Goal: Transaction & Acquisition: Obtain resource

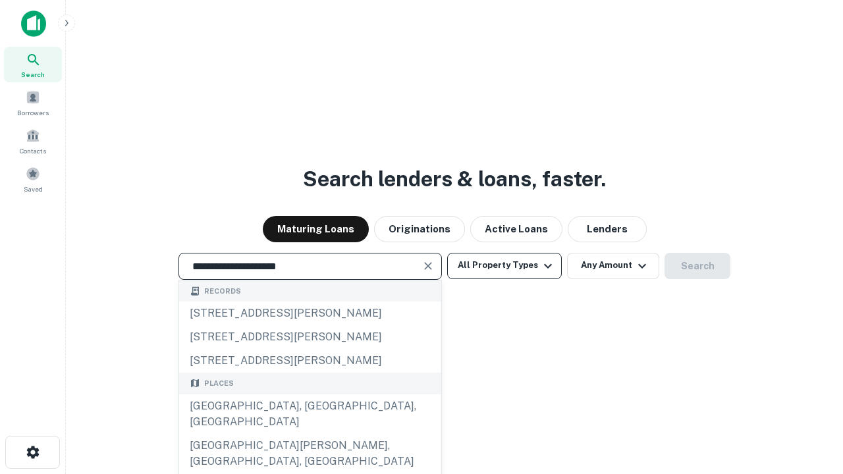
type input "**********"
click at [504, 265] on button "All Property Types" at bounding box center [504, 266] width 115 height 26
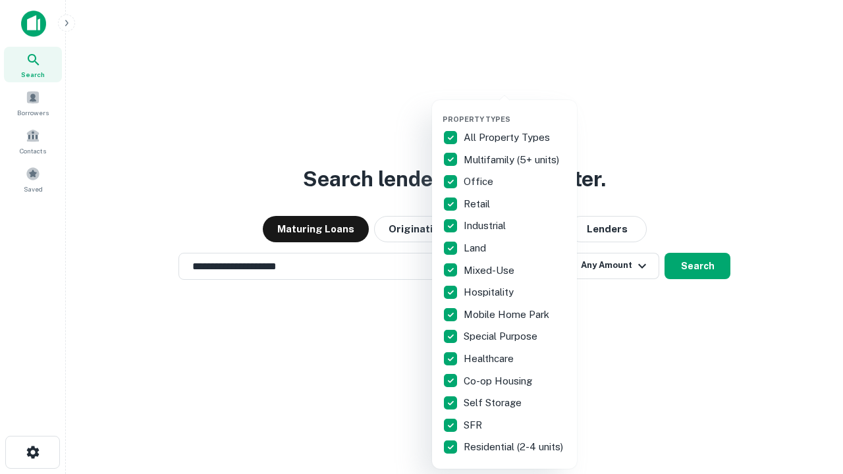
click at [515, 111] on button "button" at bounding box center [514, 111] width 145 height 1
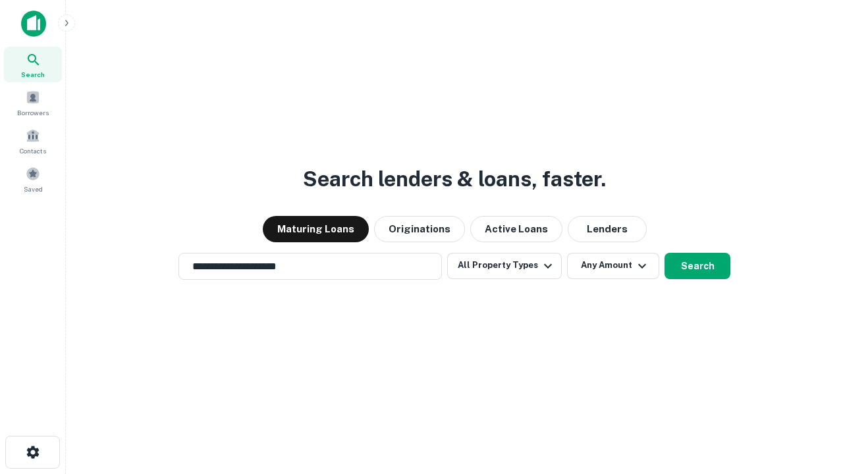
scroll to position [20, 0]
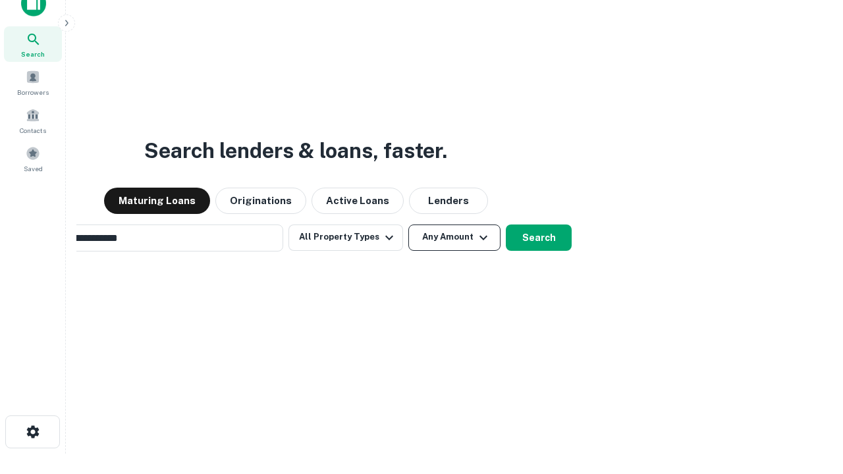
click at [408, 225] on button "Any Amount" at bounding box center [454, 238] width 92 height 26
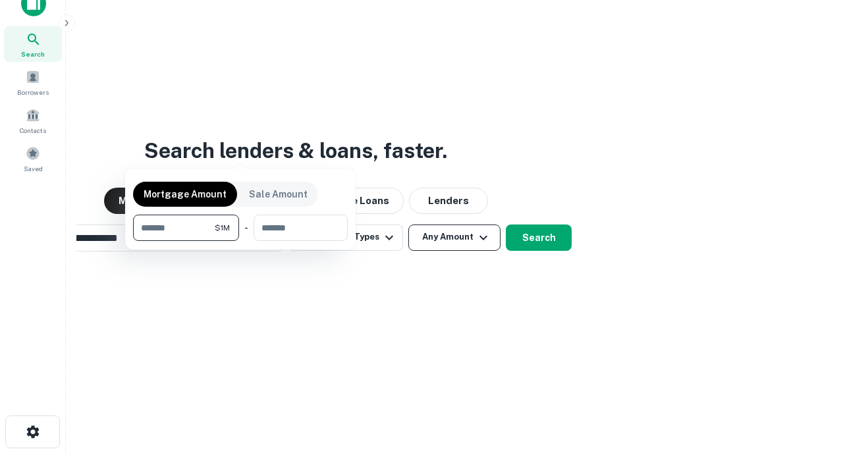
scroll to position [21, 0]
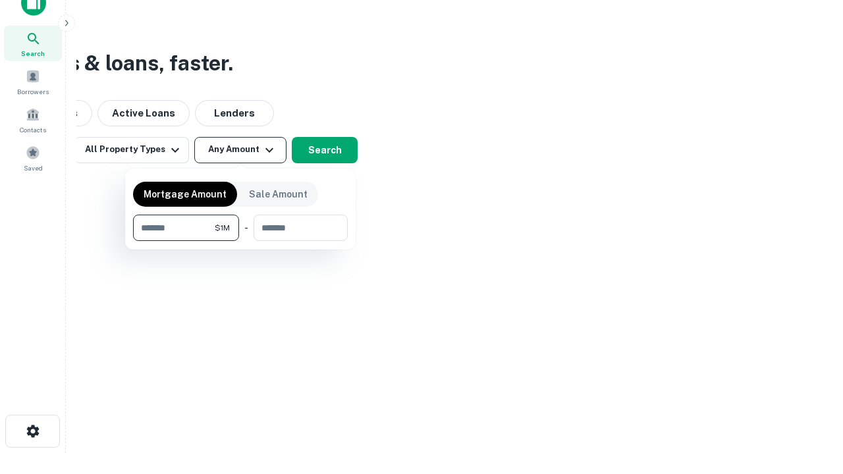
type input "*******"
click at [240, 241] on button "button" at bounding box center [240, 241] width 215 height 1
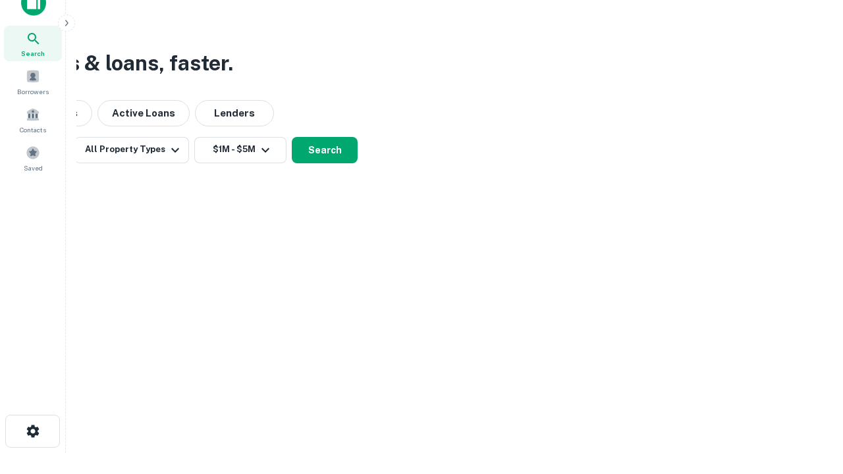
scroll to position [8, 243]
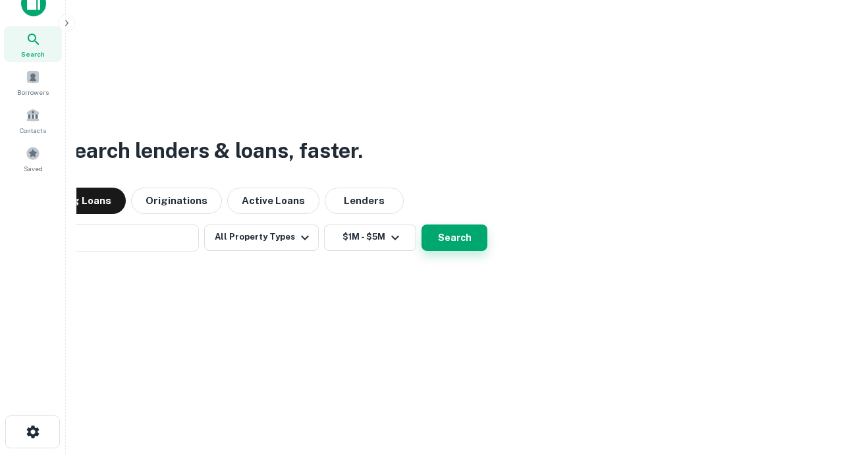
click at [421, 225] on button "Search" at bounding box center [454, 238] width 66 height 26
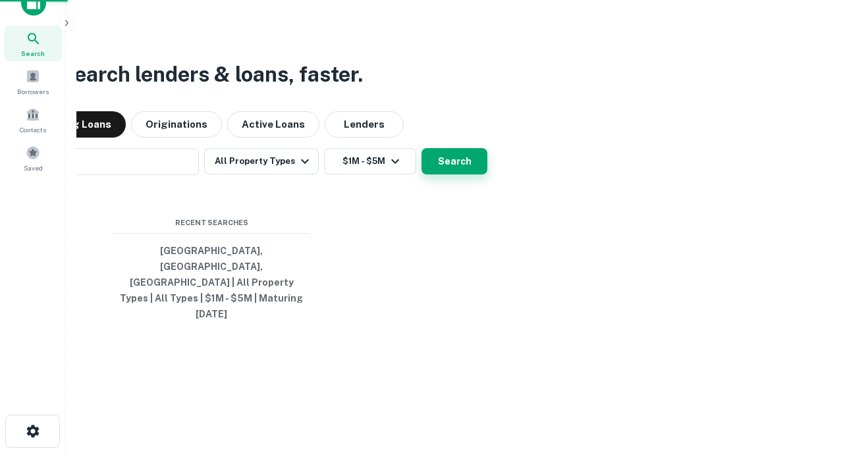
scroll to position [35, 373]
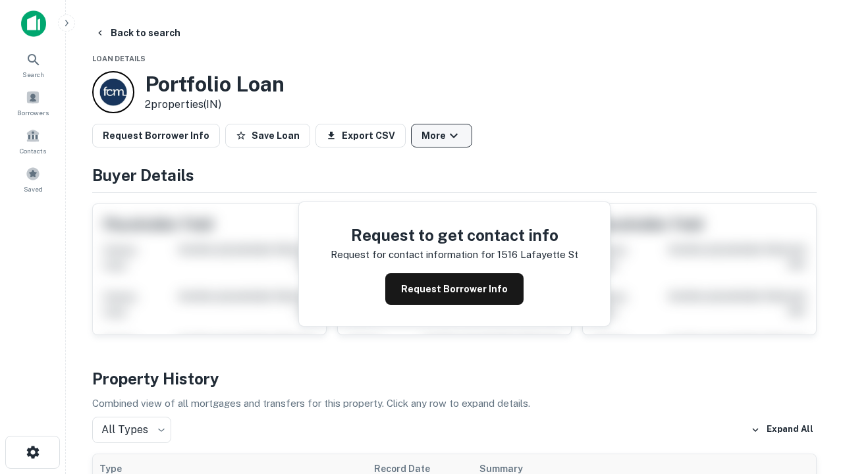
click at [441, 136] on button "More" at bounding box center [441, 136] width 61 height 24
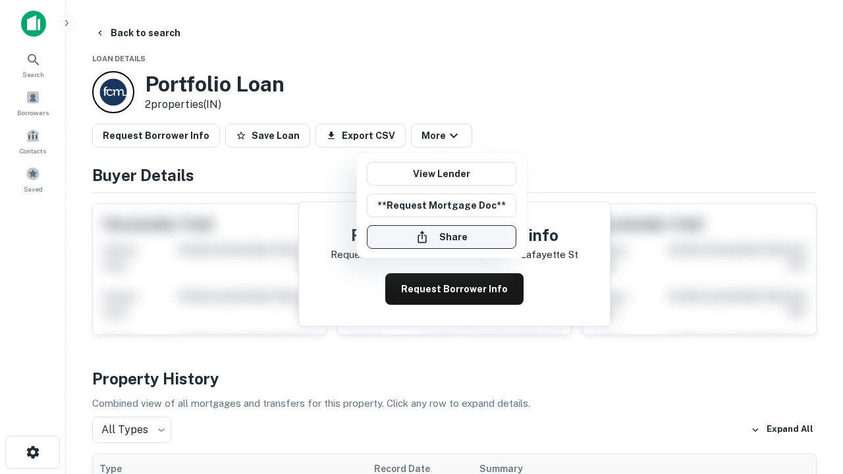
click at [441, 237] on button "Share" at bounding box center [441, 237] width 149 height 24
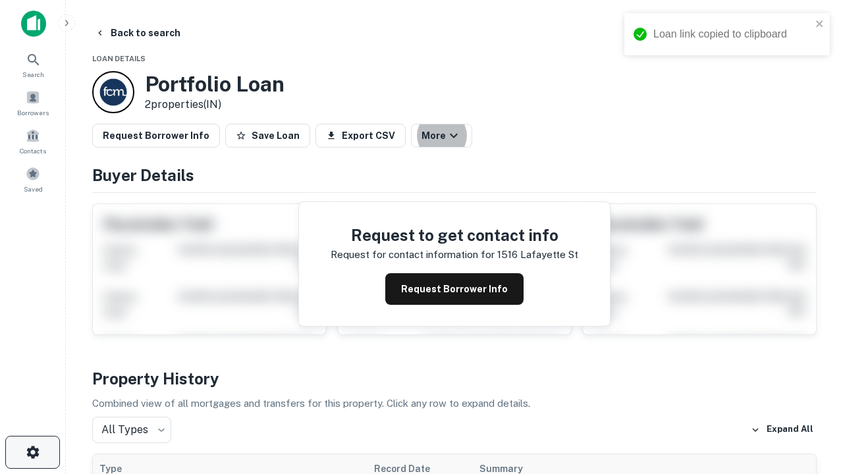
click at [32, 452] on icon "button" at bounding box center [33, 452] width 16 height 16
